Goal: Navigation & Orientation: Find specific page/section

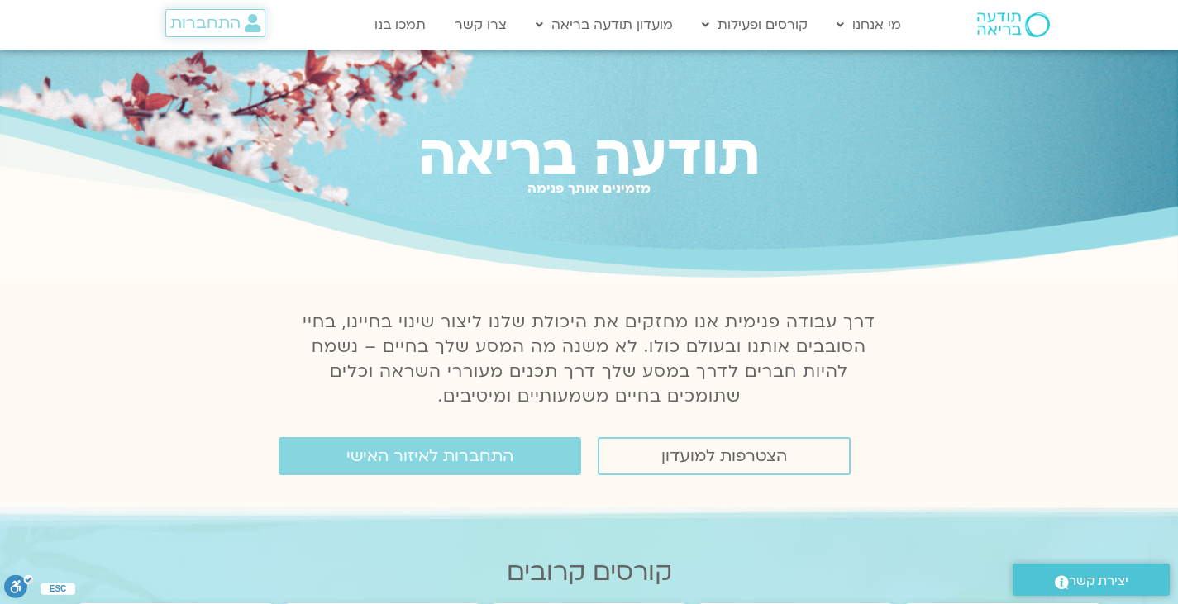
click at [235, 29] on span "התחברות" at bounding box center [205, 23] width 70 height 18
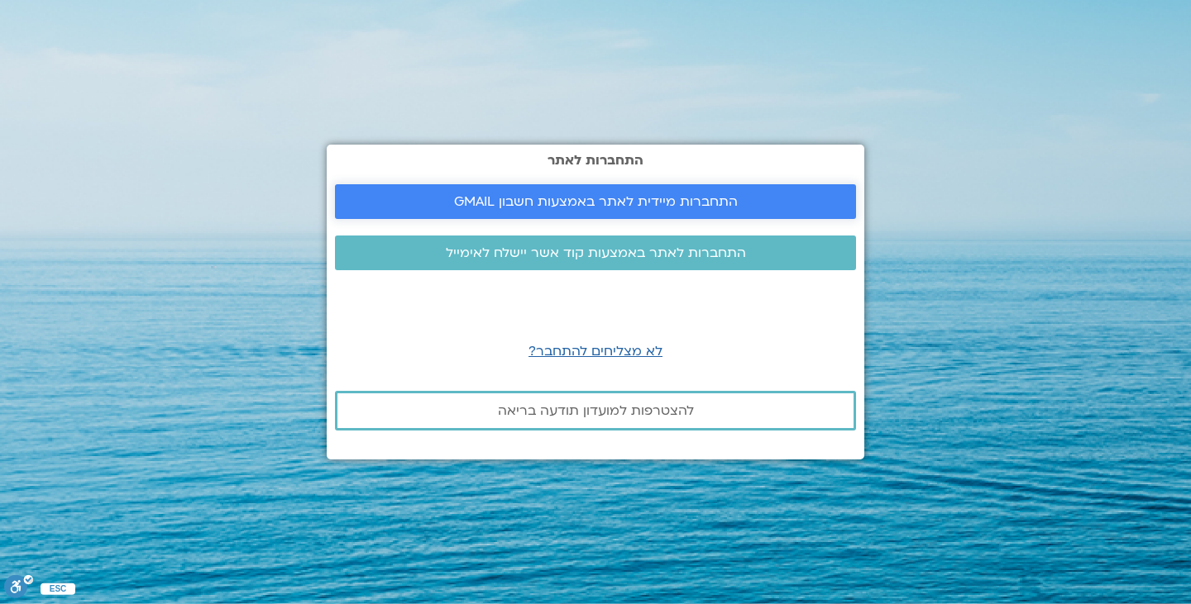
click at [495, 197] on span "התחברות מיידית לאתר באמצעות חשבון GMAIL" at bounding box center [596, 201] width 284 height 15
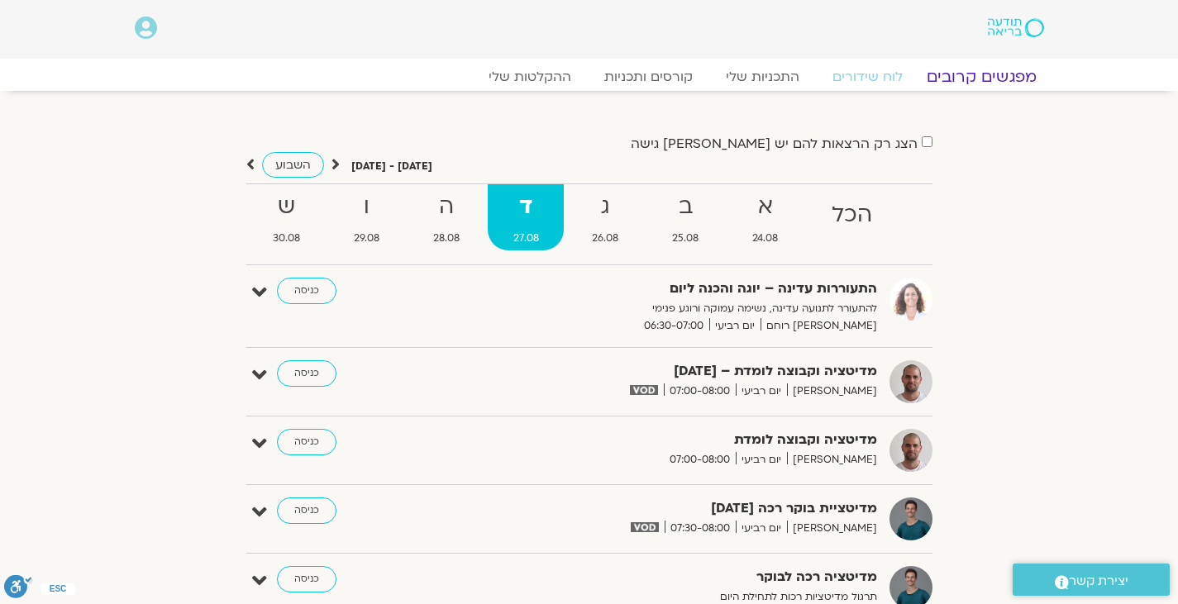
click at [981, 75] on link "מפגשים קרובים" at bounding box center [981, 77] width 150 height 20
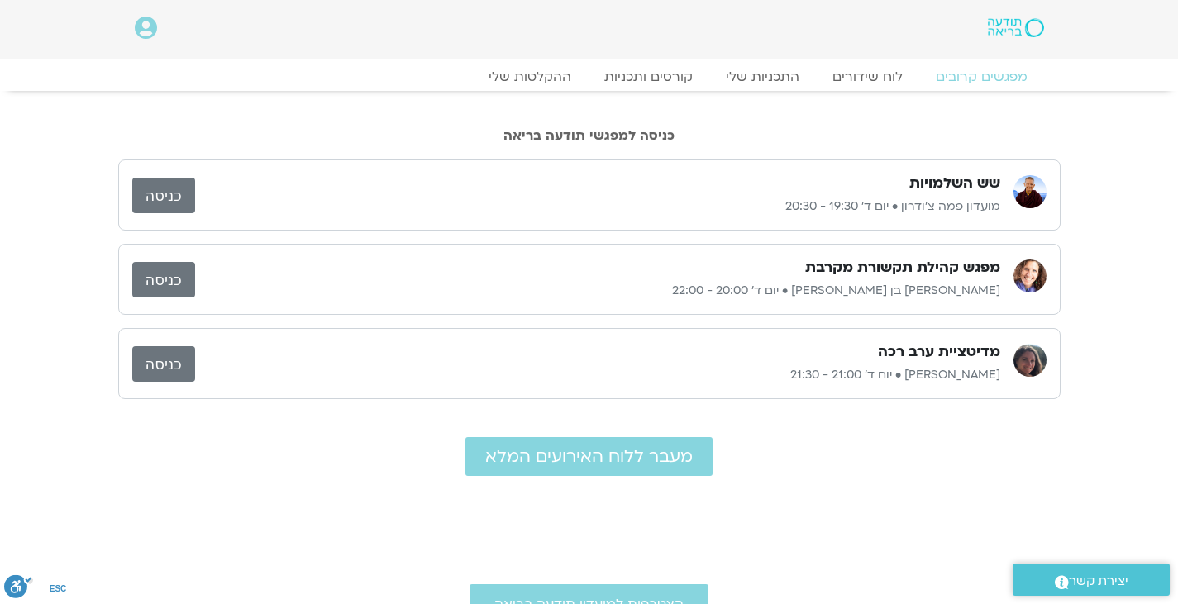
click at [184, 279] on link "כניסה" at bounding box center [163, 280] width 63 height 36
